Goal: Obtain resource: Download file/media

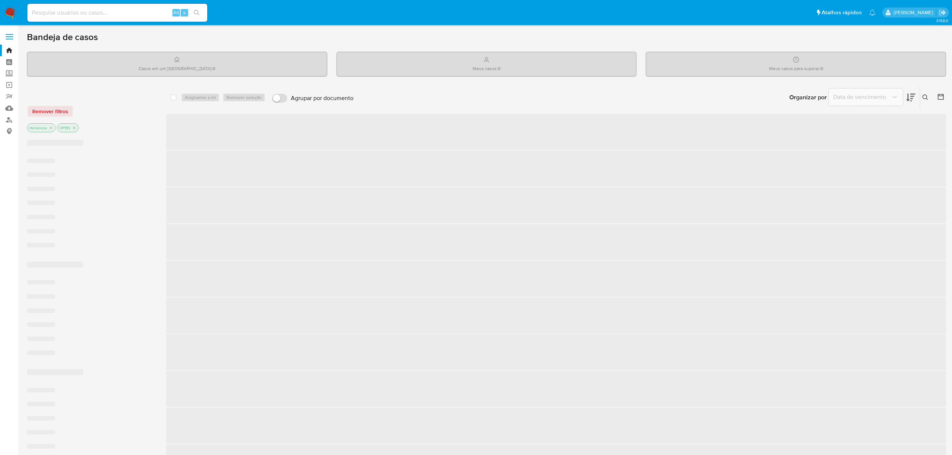
click at [75, 13] on input at bounding box center [117, 13] width 180 height 10
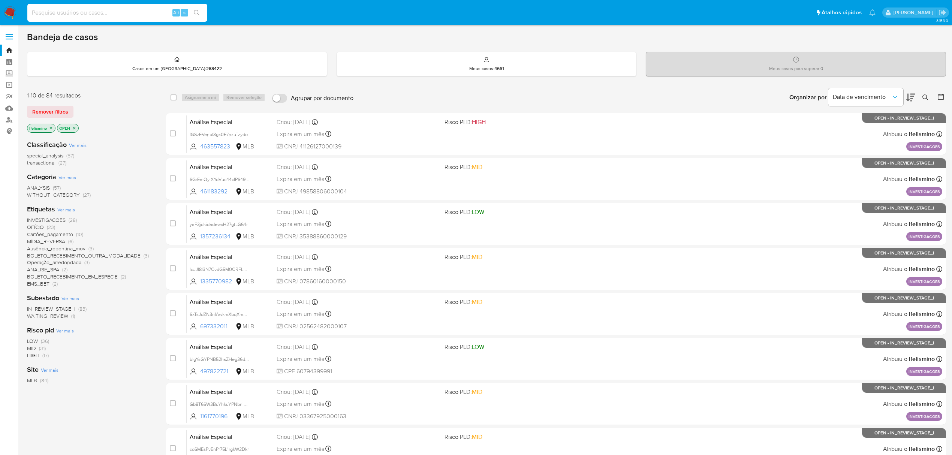
paste input "UP5iw6r5lxl3WKHCaOETl9sn"
type input "UP5iw6r5lxl3WKHCaOETl9sn"
click at [195, 12] on icon "search-icon" at bounding box center [197, 13] width 6 height 6
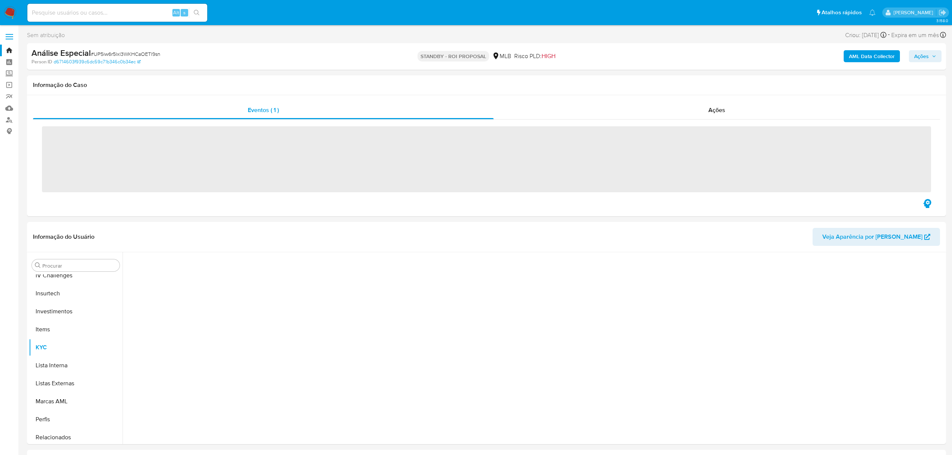
scroll to position [353, 0]
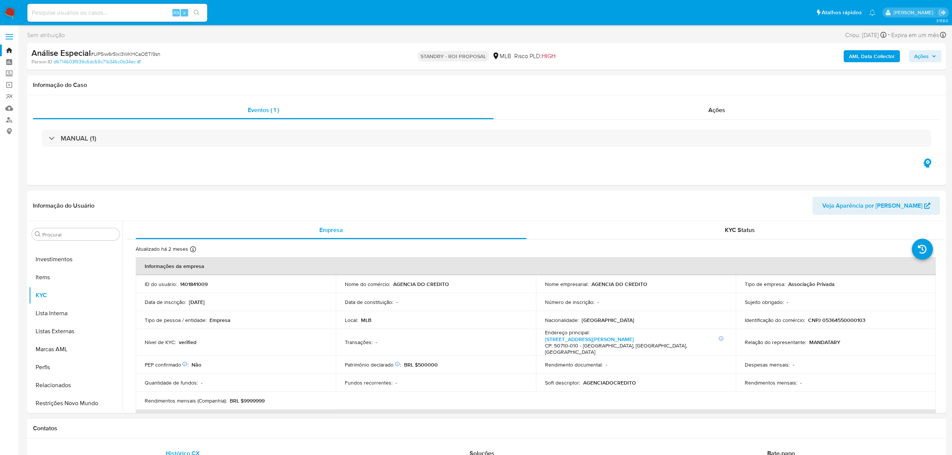
select select "10"
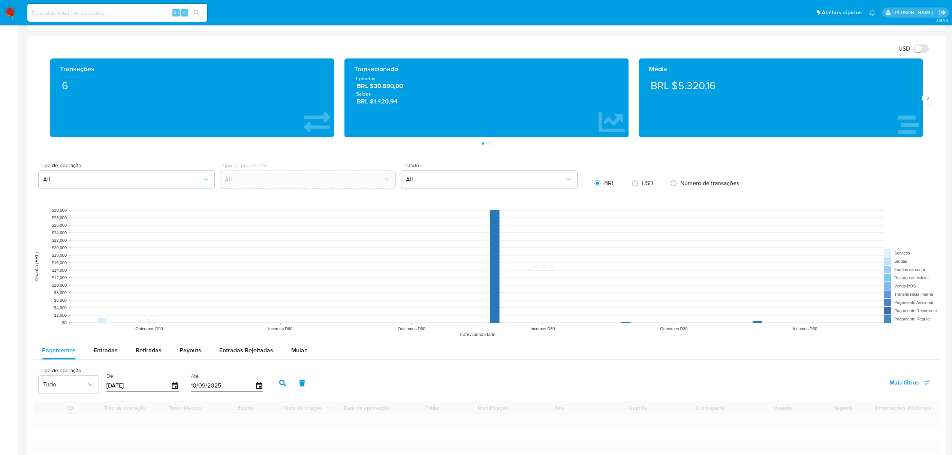
scroll to position [599, 0]
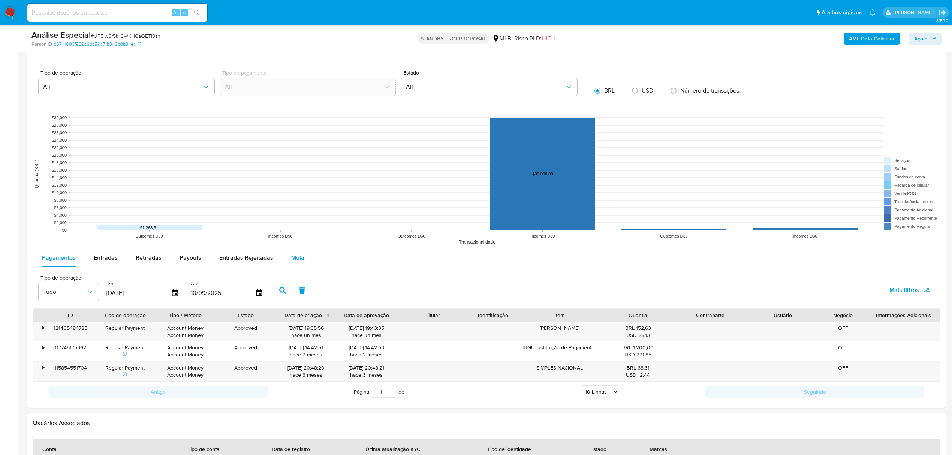
click at [296, 262] on span "Mulan" at bounding box center [299, 257] width 16 height 9
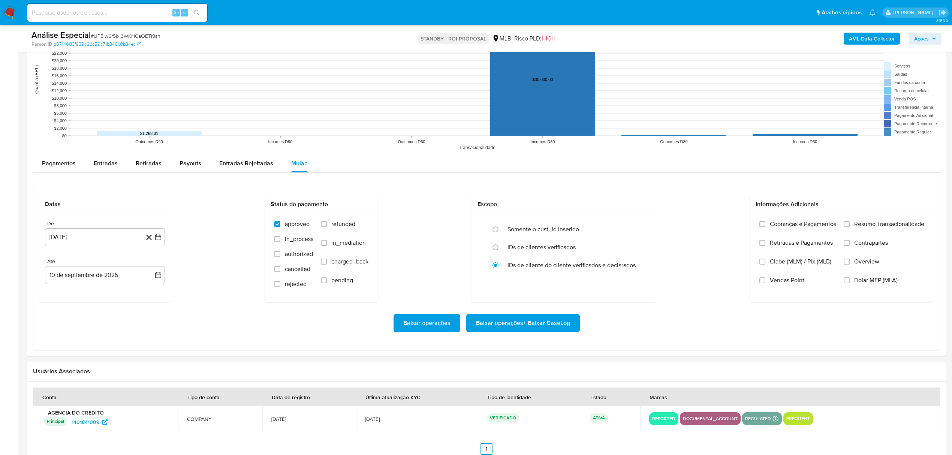
scroll to position [699, 0]
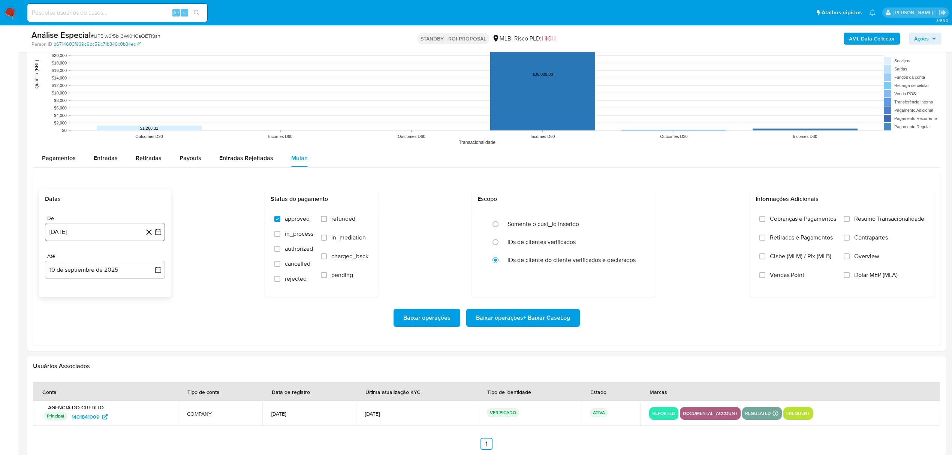
drag, startPoint x: 127, startPoint y: 233, endPoint x: 123, endPoint y: 237, distance: 5.6
click at [126, 235] on button "[DATE]" at bounding box center [105, 232] width 120 height 18
click at [114, 260] on span "agosto 2024" at bounding box center [101, 258] width 34 height 7
click at [70, 327] on span "[DATE]" at bounding box center [72, 328] width 16 height 6
click at [122, 287] on button "5" at bounding box center [120, 287] width 12 height 12
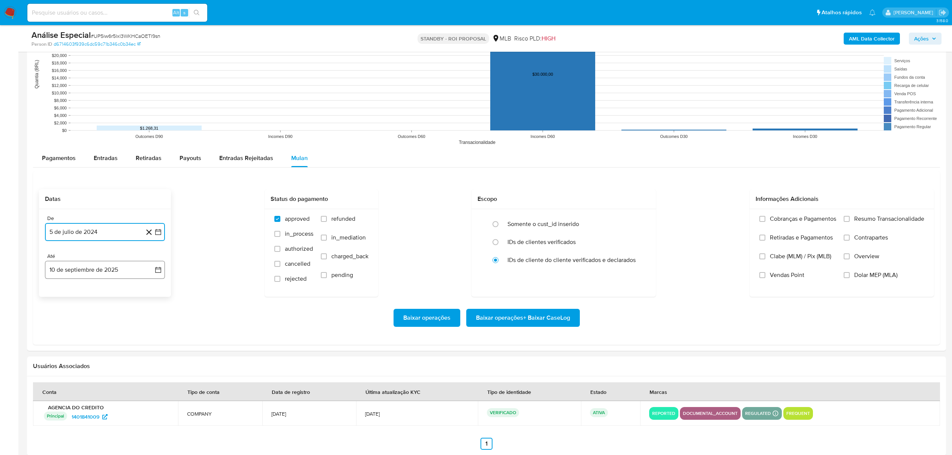
click at [112, 269] on button "10 de septiembre de 2025" at bounding box center [105, 270] width 120 height 18
click at [57, 297] on icon "Mes anterior" at bounding box center [58, 296] width 9 height 9
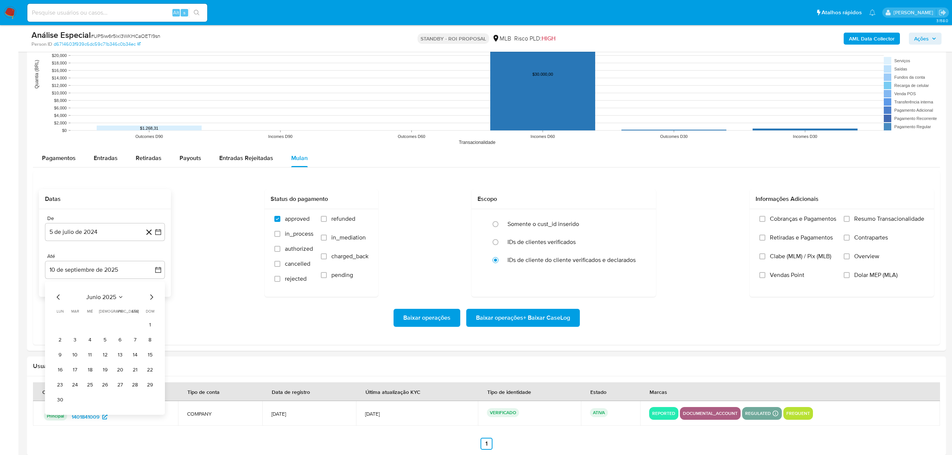
click at [50, 299] on div "junio 2025 junio 2025 lun lunes mar martes mié miércoles jue jueves vie viernes…" at bounding box center [105, 347] width 120 height 133
click at [85, 341] on button "4" at bounding box center [90, 339] width 12 height 12
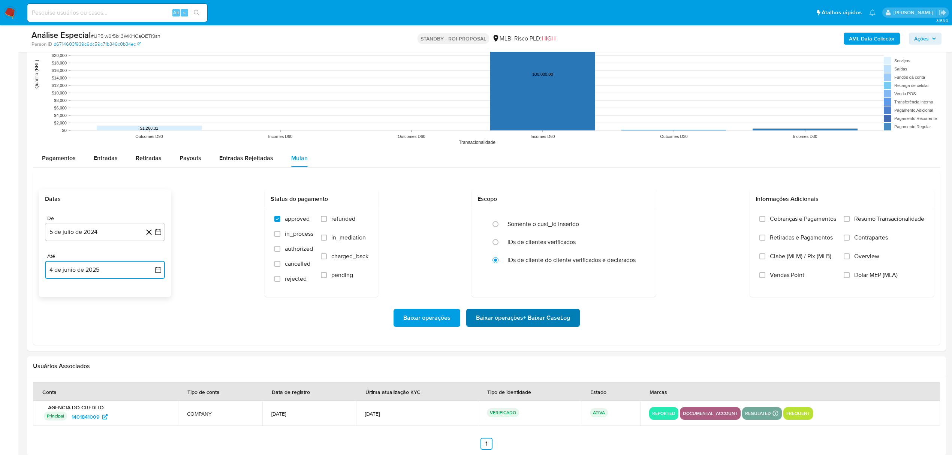
click at [524, 321] on span "Baixar operações + Baixar CaseLog" at bounding box center [523, 317] width 94 height 16
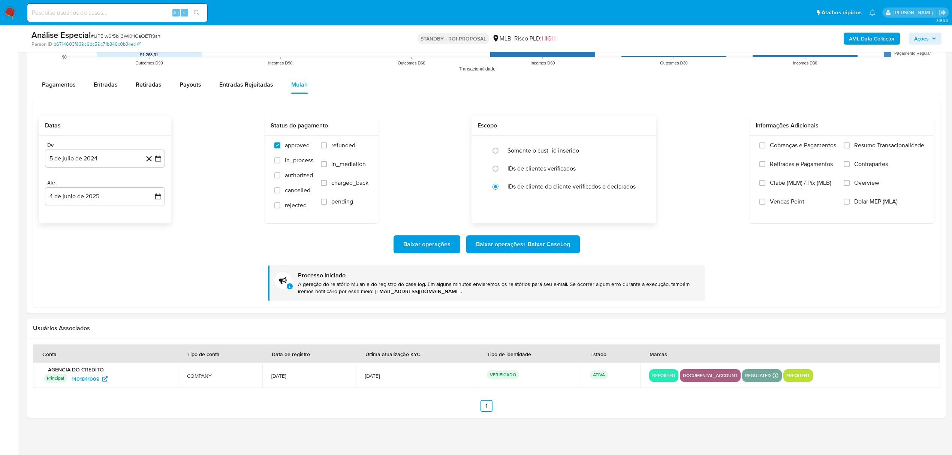
scroll to position [775, 0]
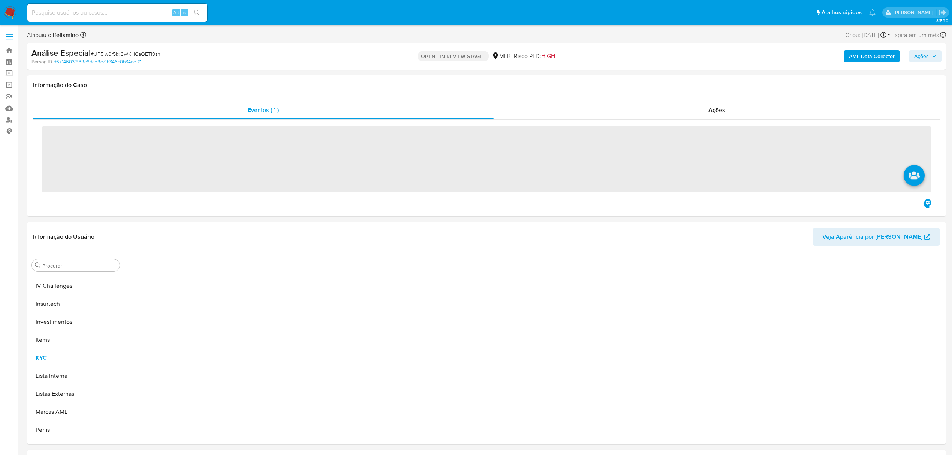
scroll to position [353, 0]
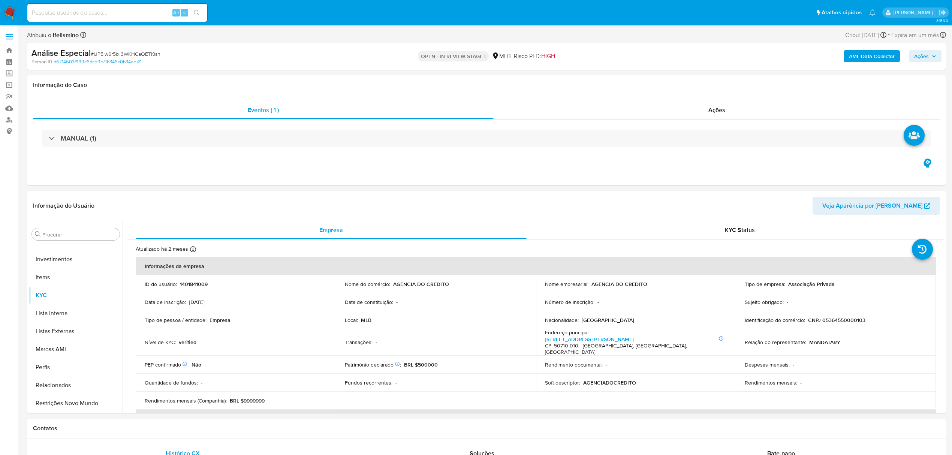
select select "10"
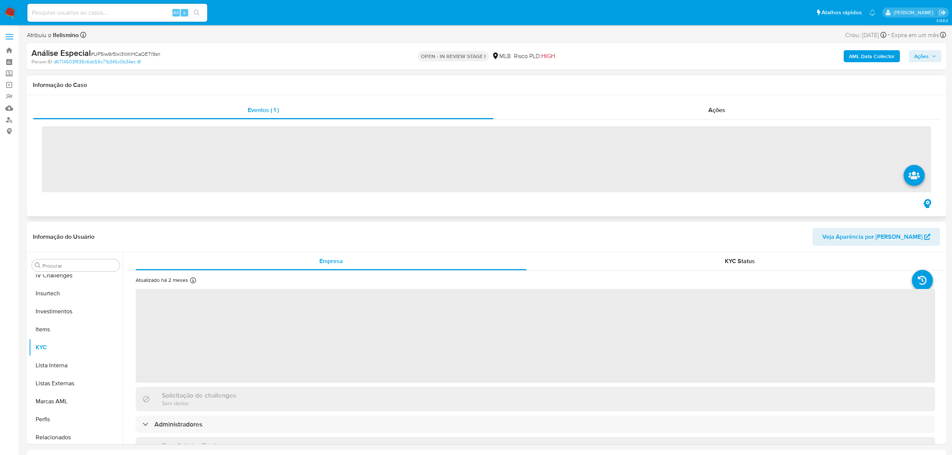
scroll to position [353, 0]
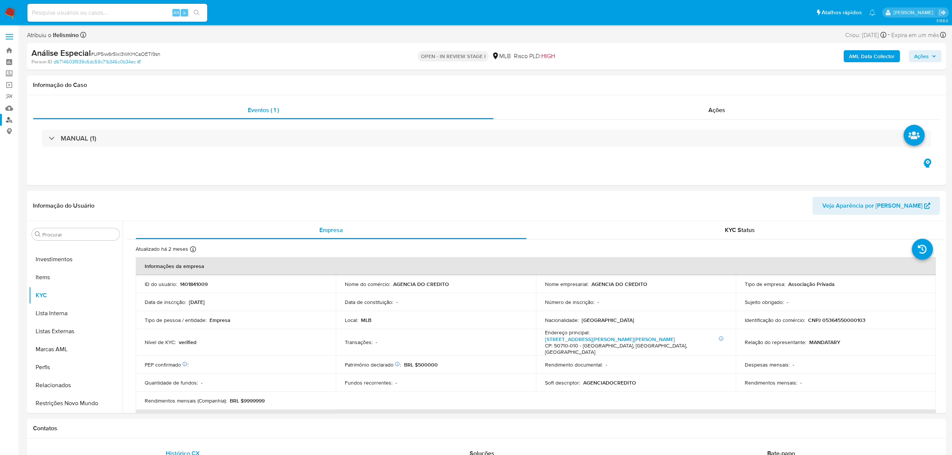
select select "10"
click at [11, 34] on span at bounding box center [9, 34] width 7 height 1
click at [0, 0] on input "checkbox" at bounding box center [0, 0] width 0 height 0
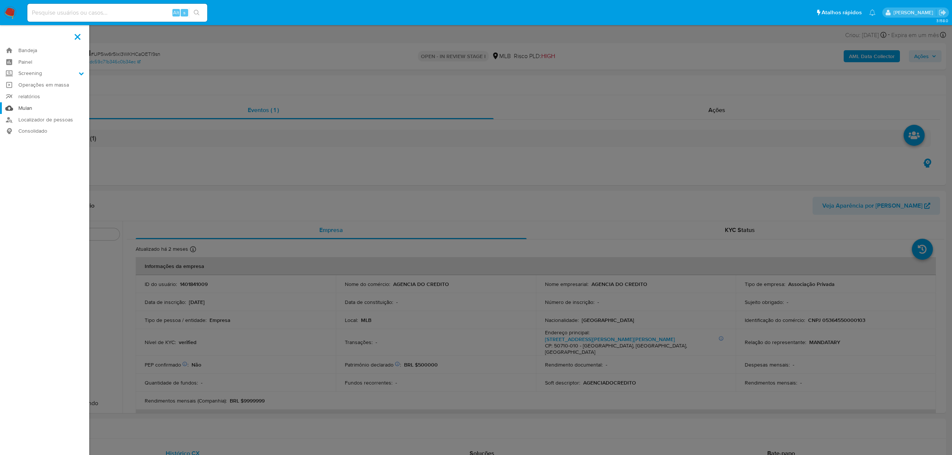
click at [20, 110] on link "Mulan" at bounding box center [44, 108] width 89 height 12
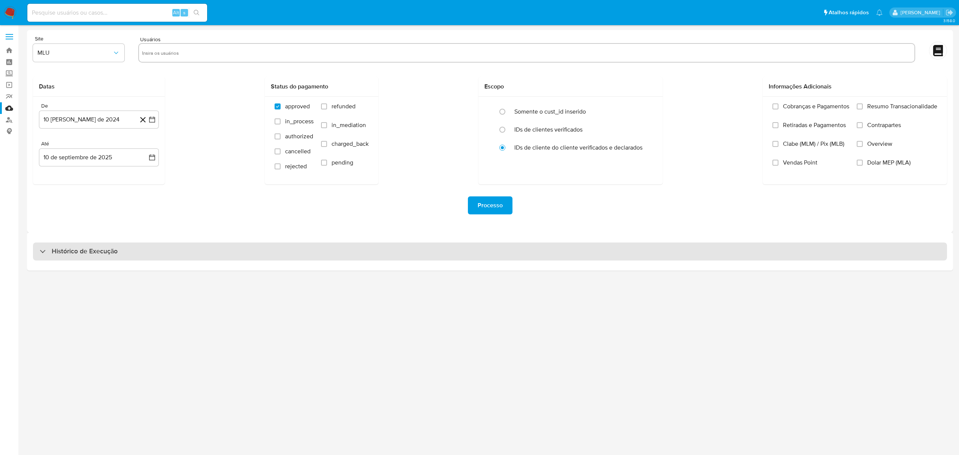
drag, startPoint x: 254, startPoint y: 253, endPoint x: 264, endPoint y: 247, distance: 11.4
click at [255, 253] on div "Histórico de Execução" at bounding box center [490, 251] width 914 height 18
select select "10"
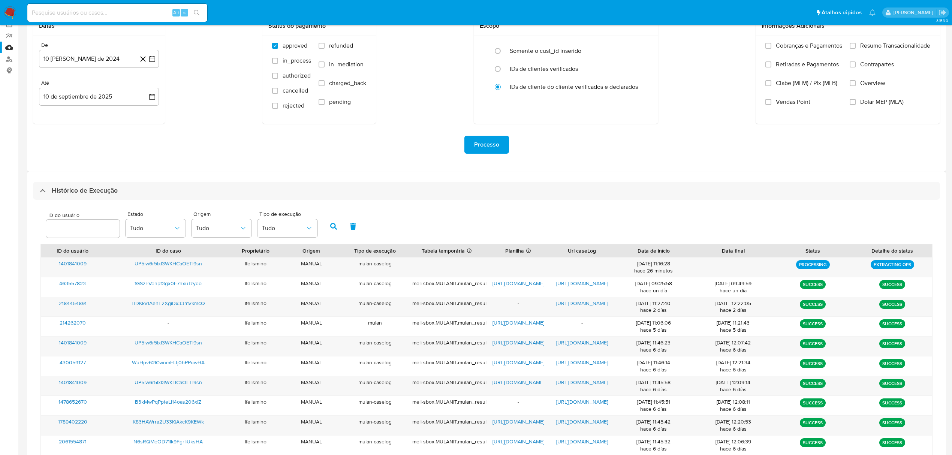
scroll to position [111, 0]
